Goal: Find specific page/section: Find specific page/section

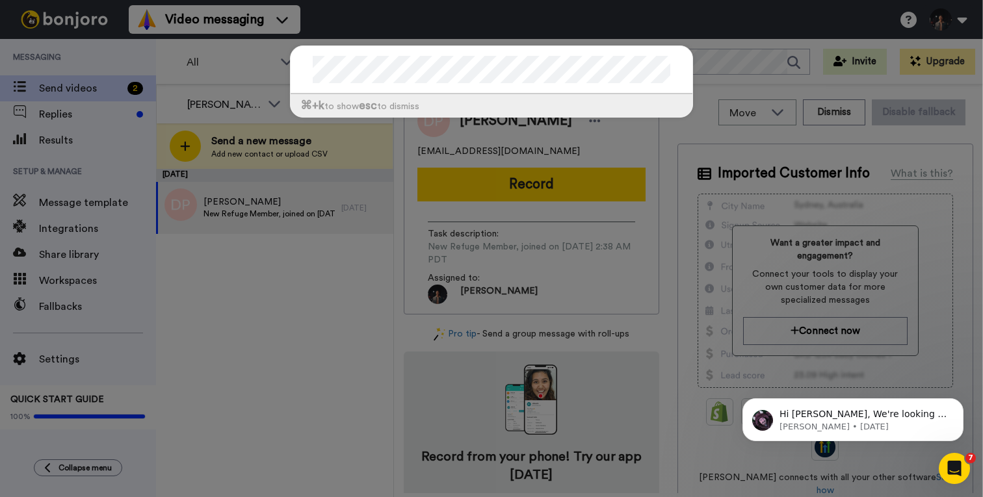
click at [280, 202] on div "⌘ +k to show esc to dismiss" at bounding box center [491, 248] width 983 height 497
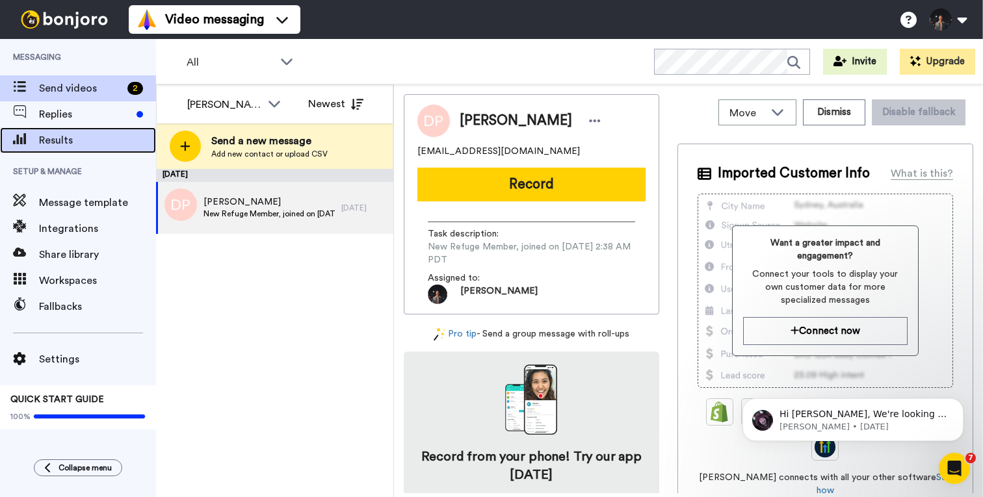
click at [93, 142] on span "Results" at bounding box center [97, 141] width 117 height 16
